Goal: Task Accomplishment & Management: Use online tool/utility

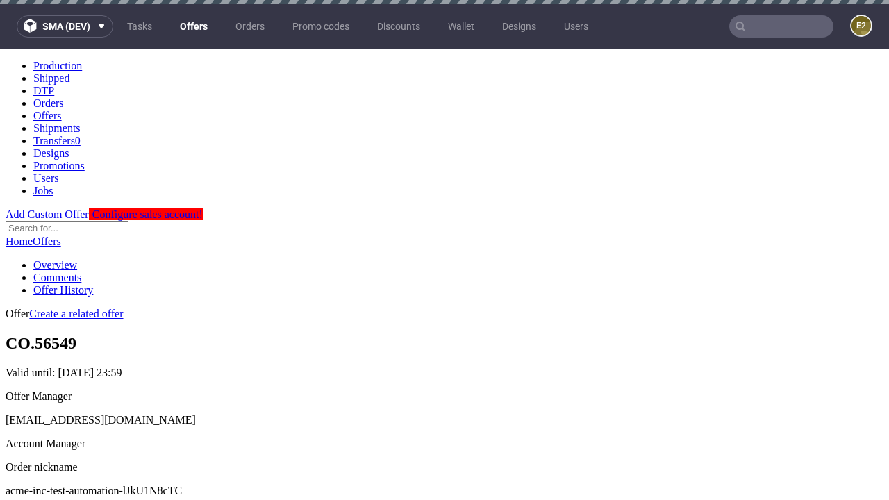
scroll to position [138, 0]
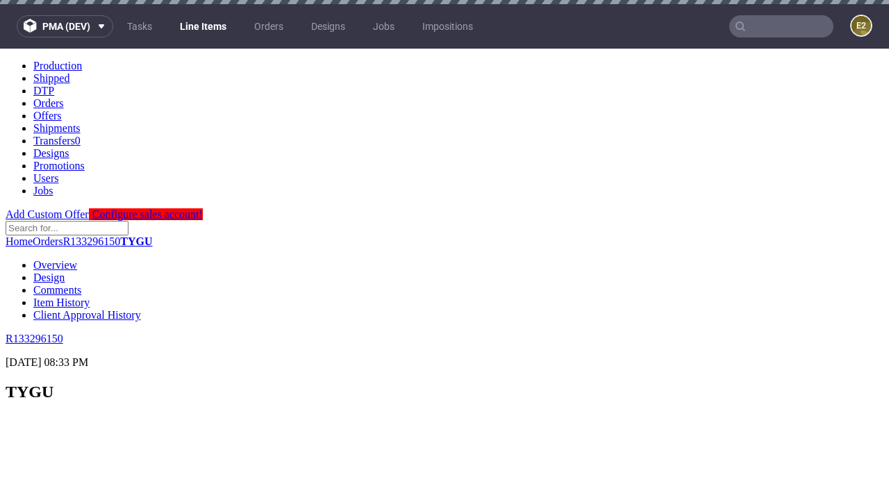
scroll to position [1875, 0]
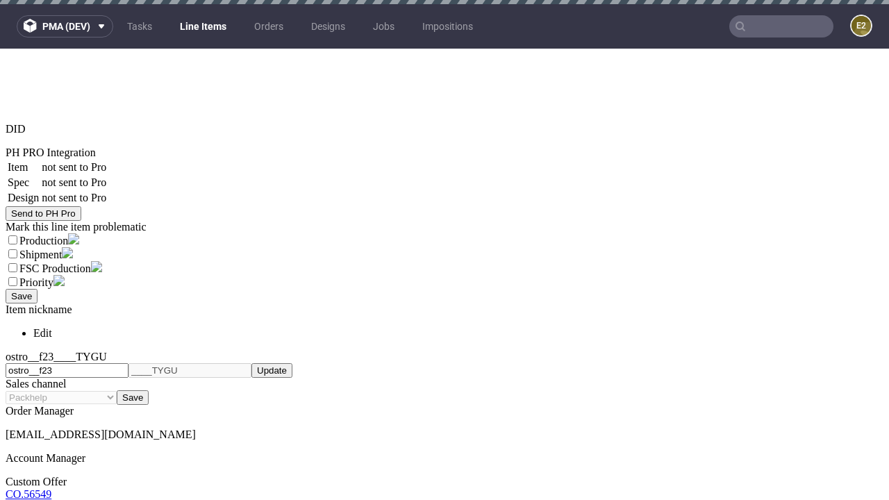
select select "accepted"
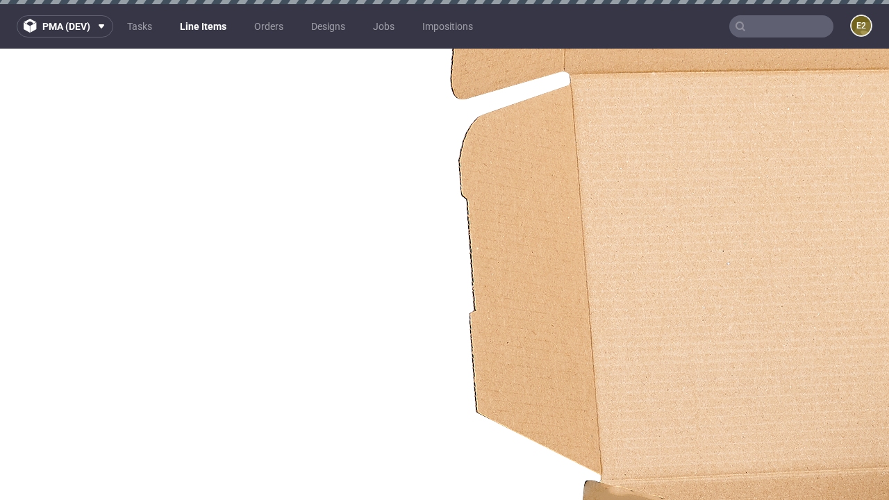
select select "received"
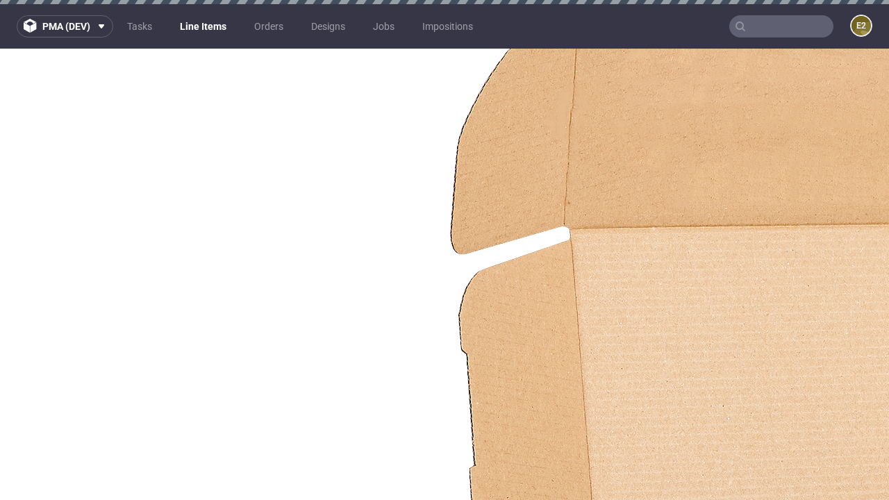
select select "accepted_dtp_issue_reprint"
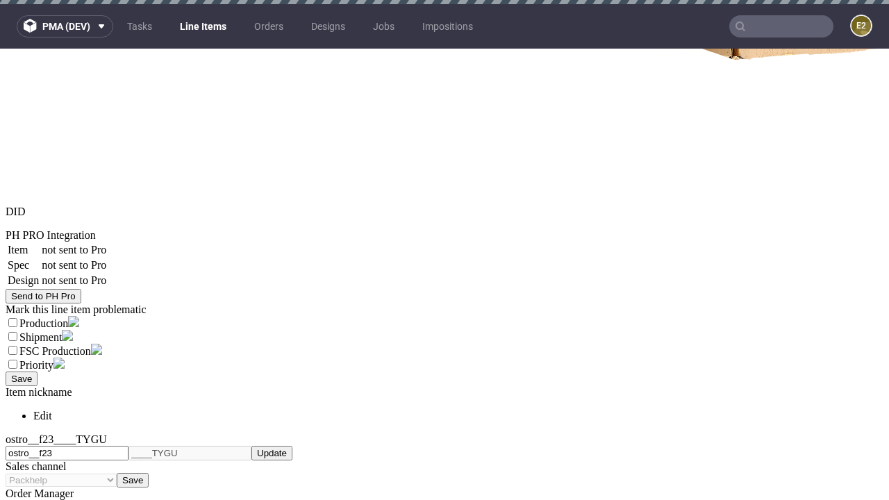
scroll to position [4, 0]
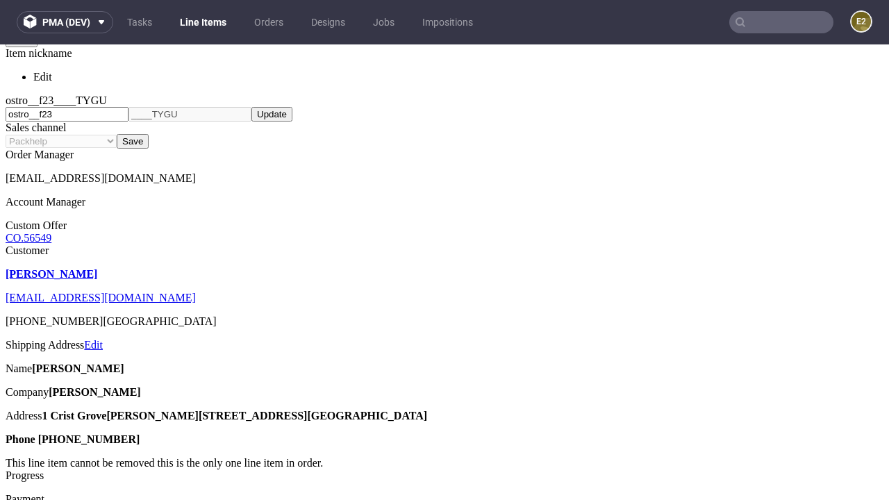
scroll to position [8, 0]
